Goal: Find specific page/section: Find specific page/section

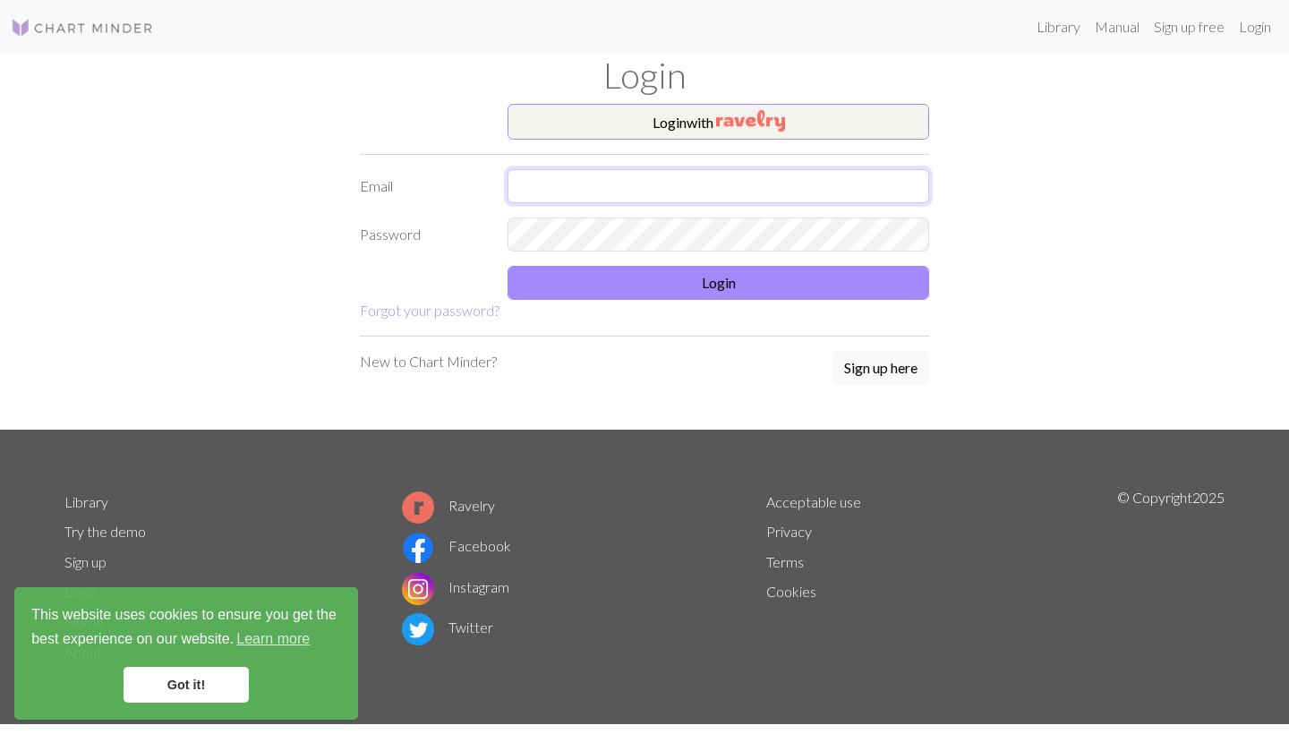
type input "[PERSON_NAME][EMAIL_ADDRESS][DOMAIN_NAME]"
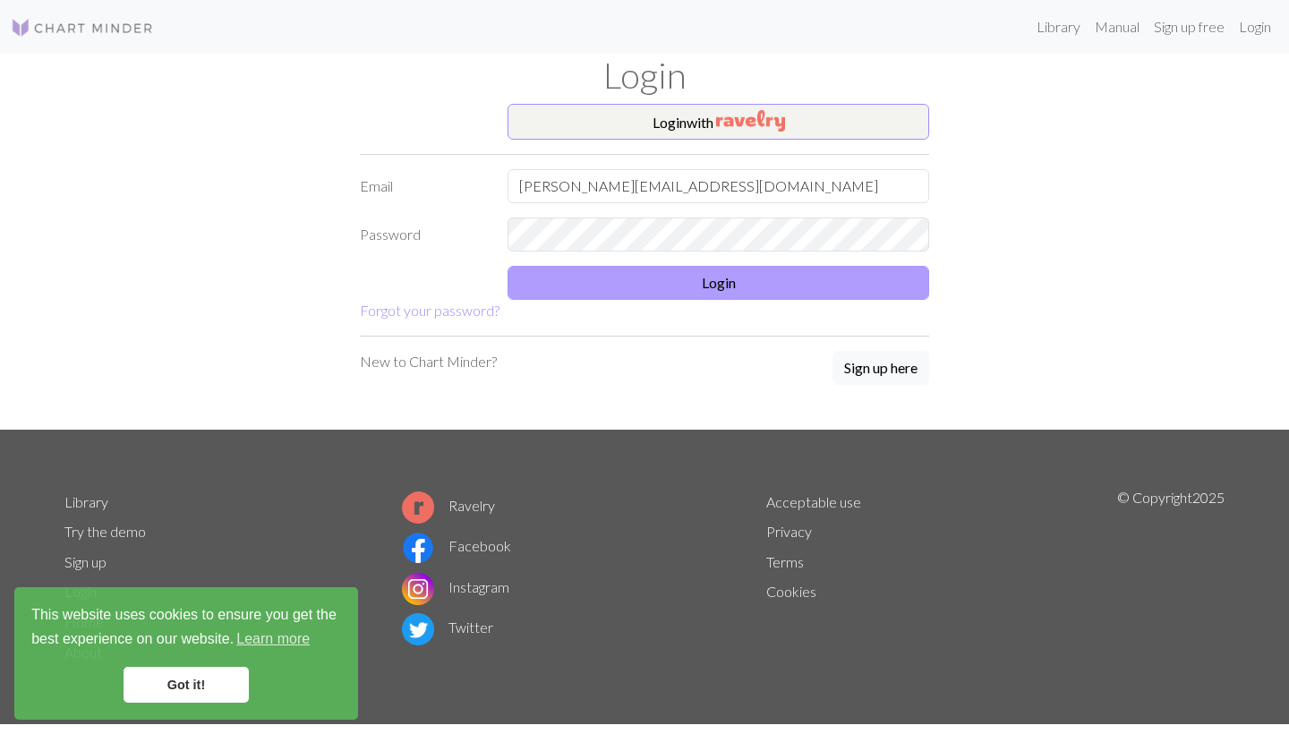
click at [752, 272] on button "Login" at bounding box center [718, 283] width 422 height 34
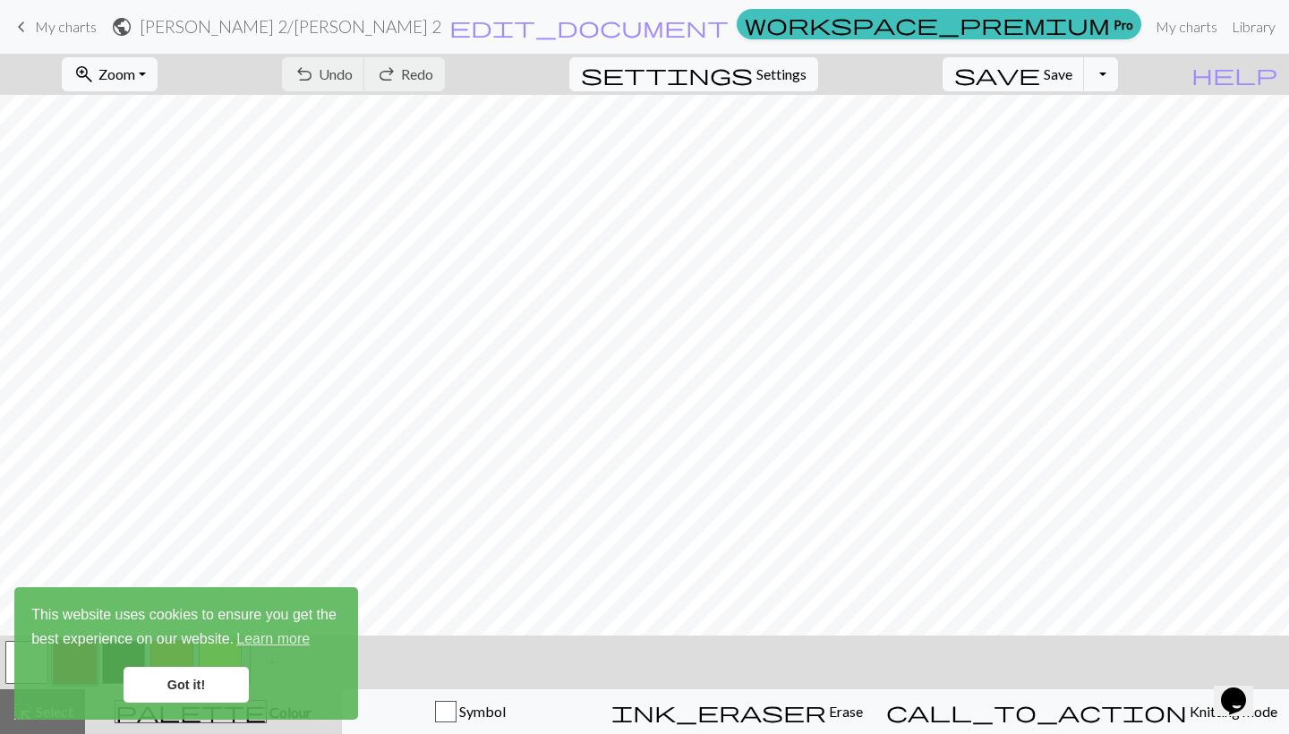
click at [76, 29] on span "My charts" at bounding box center [66, 26] width 62 height 17
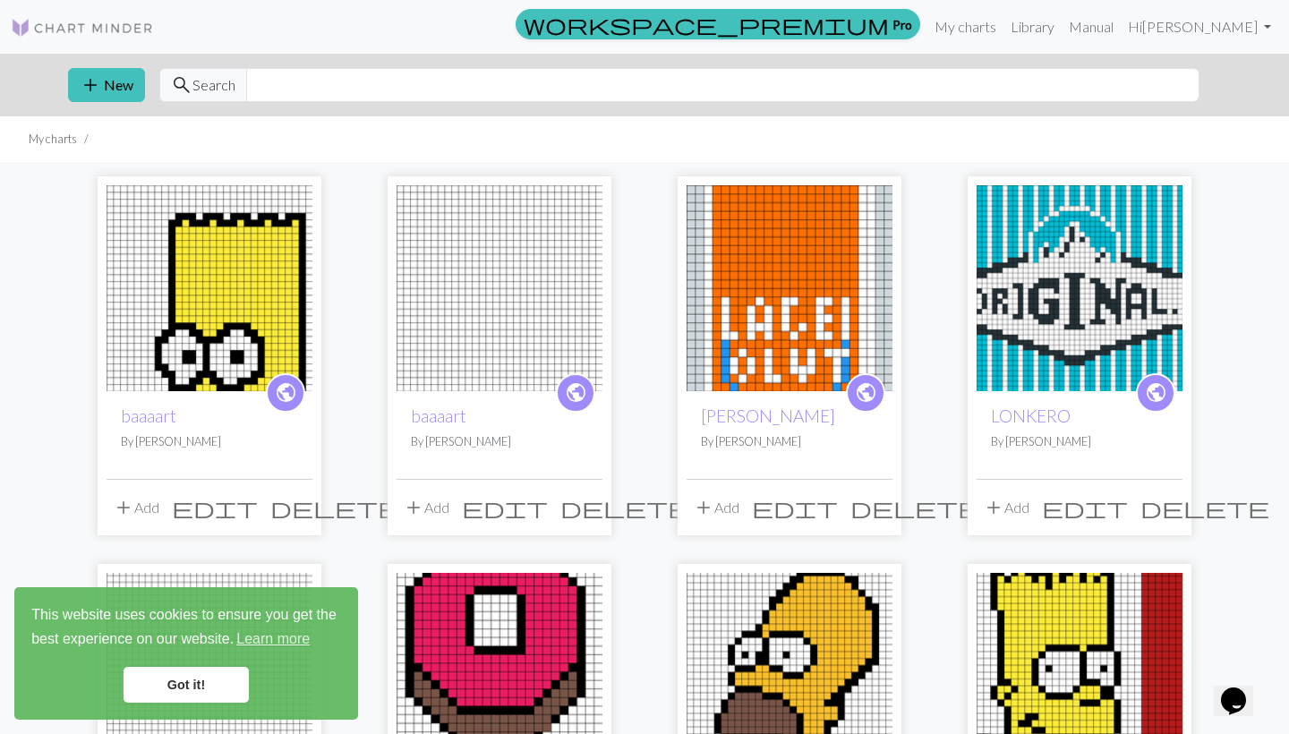
click at [284, 113] on div "add New search Search" at bounding box center [644, 85] width 1181 height 63
click at [292, 86] on input "text" at bounding box center [722, 85] width 953 height 34
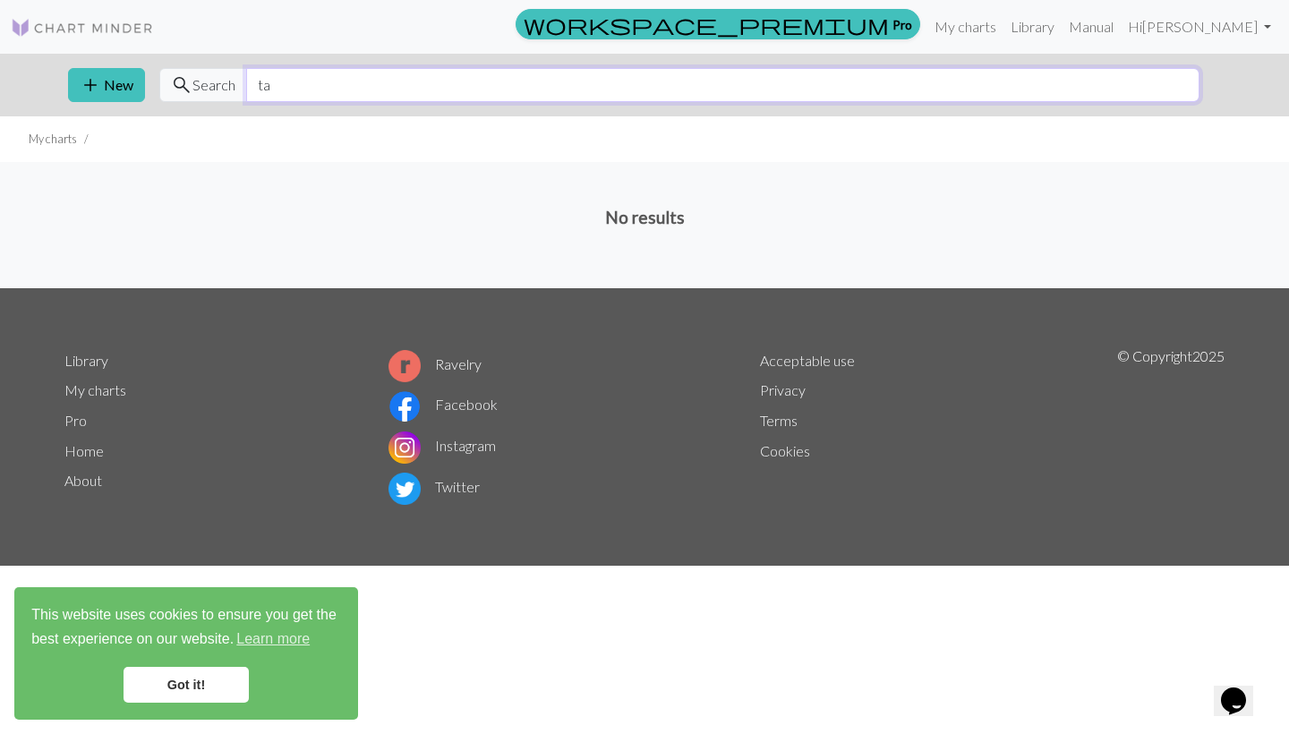
type input "t"
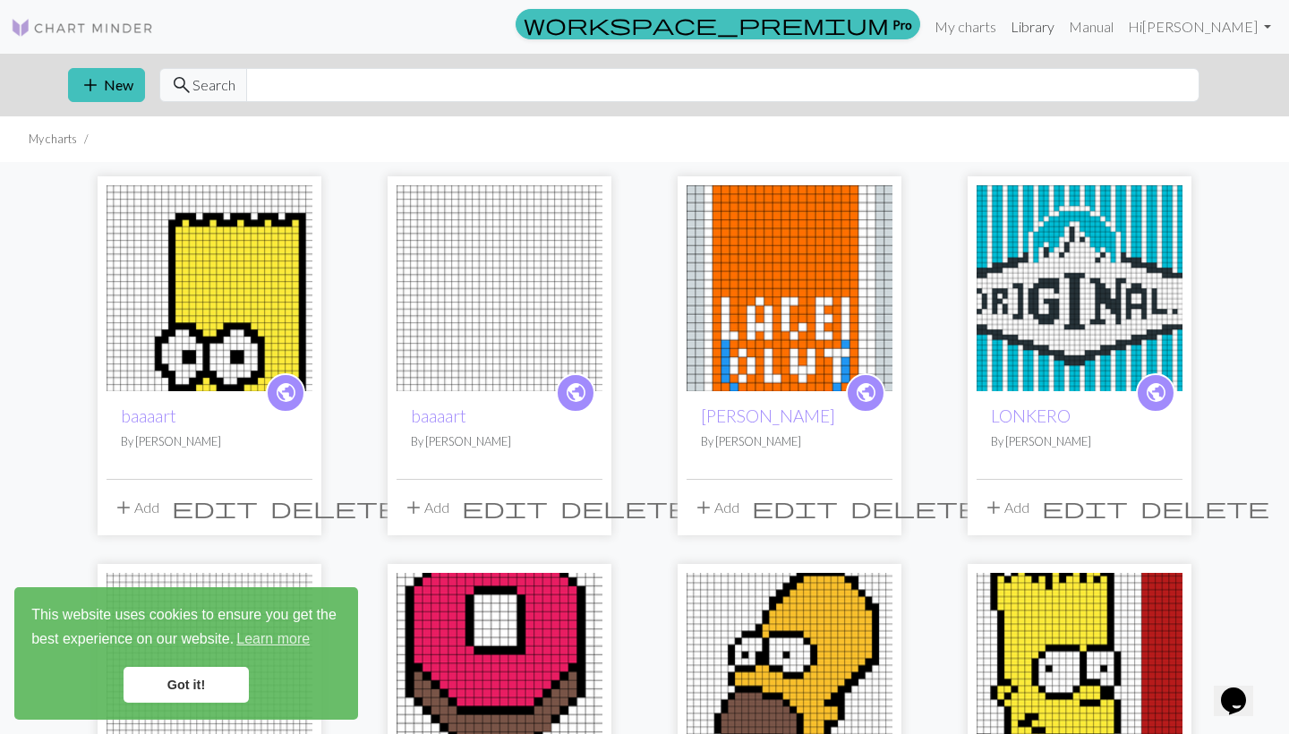
click at [1061, 28] on link "Library" at bounding box center [1032, 27] width 58 height 36
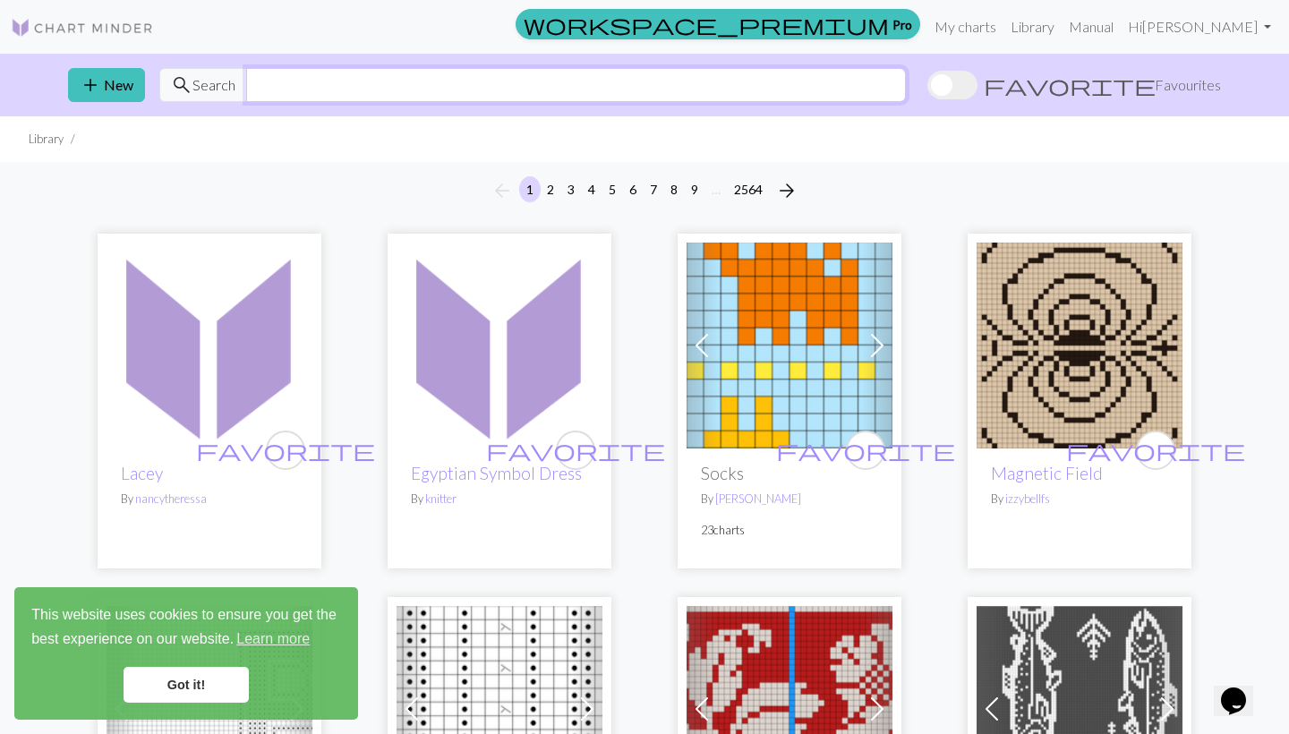
click at [551, 76] on input "text" at bounding box center [576, 85] width 660 height 34
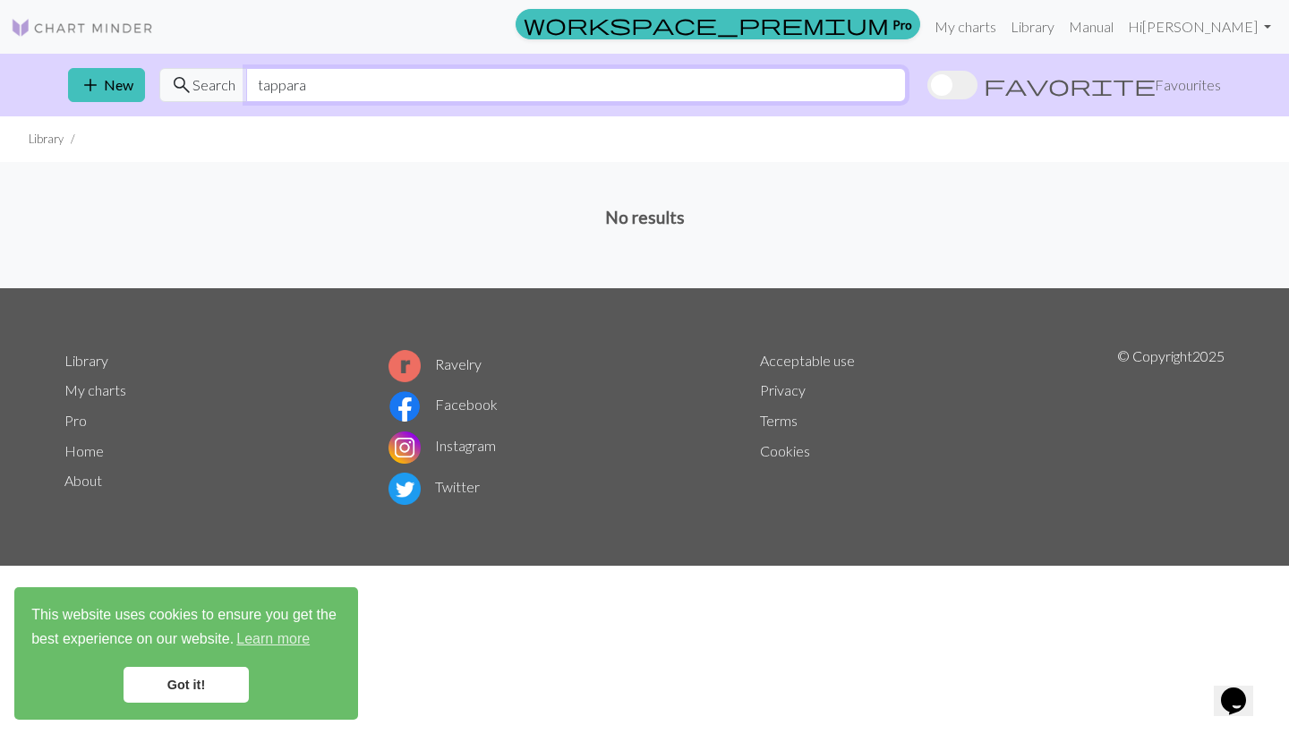
type input "tappara"
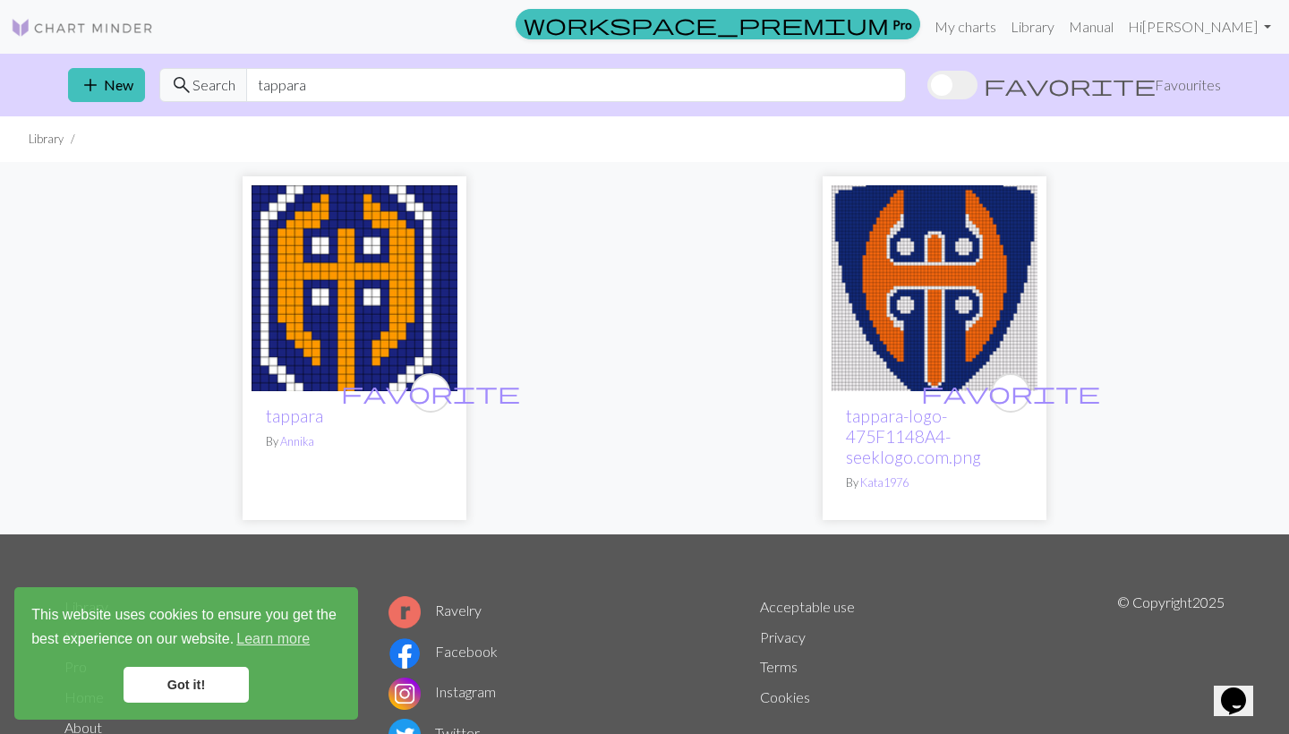
click at [884, 280] on img at bounding box center [934, 288] width 206 height 206
